Goal: Check status

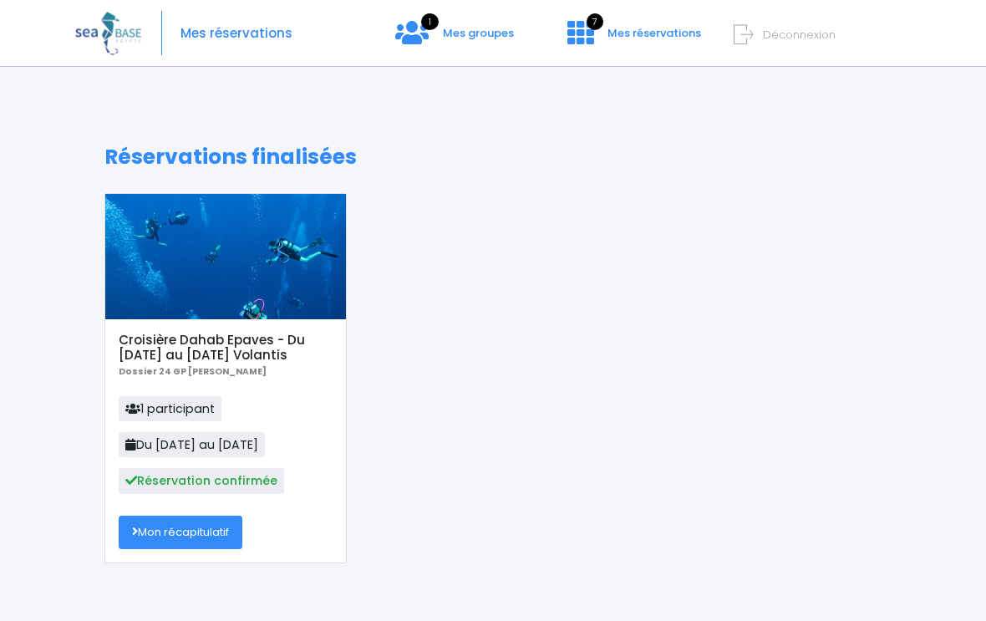
click at [493, 35] on span "Mes groupes" at bounding box center [478, 33] width 71 height 16
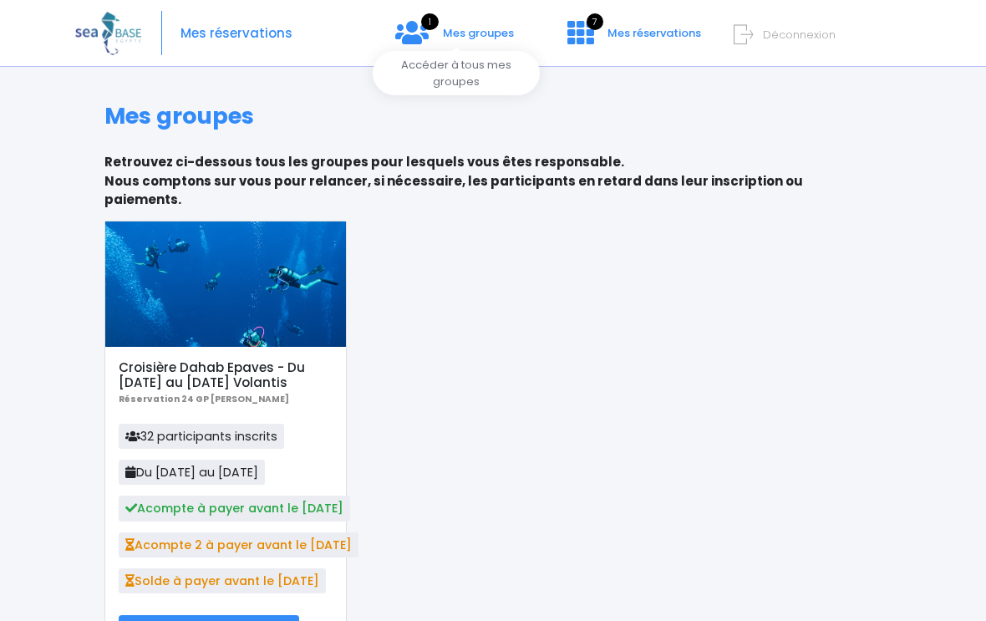
click at [426, 35] on icon at bounding box center [411, 32] width 33 height 27
click at [282, 532] on span "Acompte 2 à payer avant le [DATE]" at bounding box center [239, 544] width 240 height 25
